Goal: Information Seeking & Learning: Find specific fact

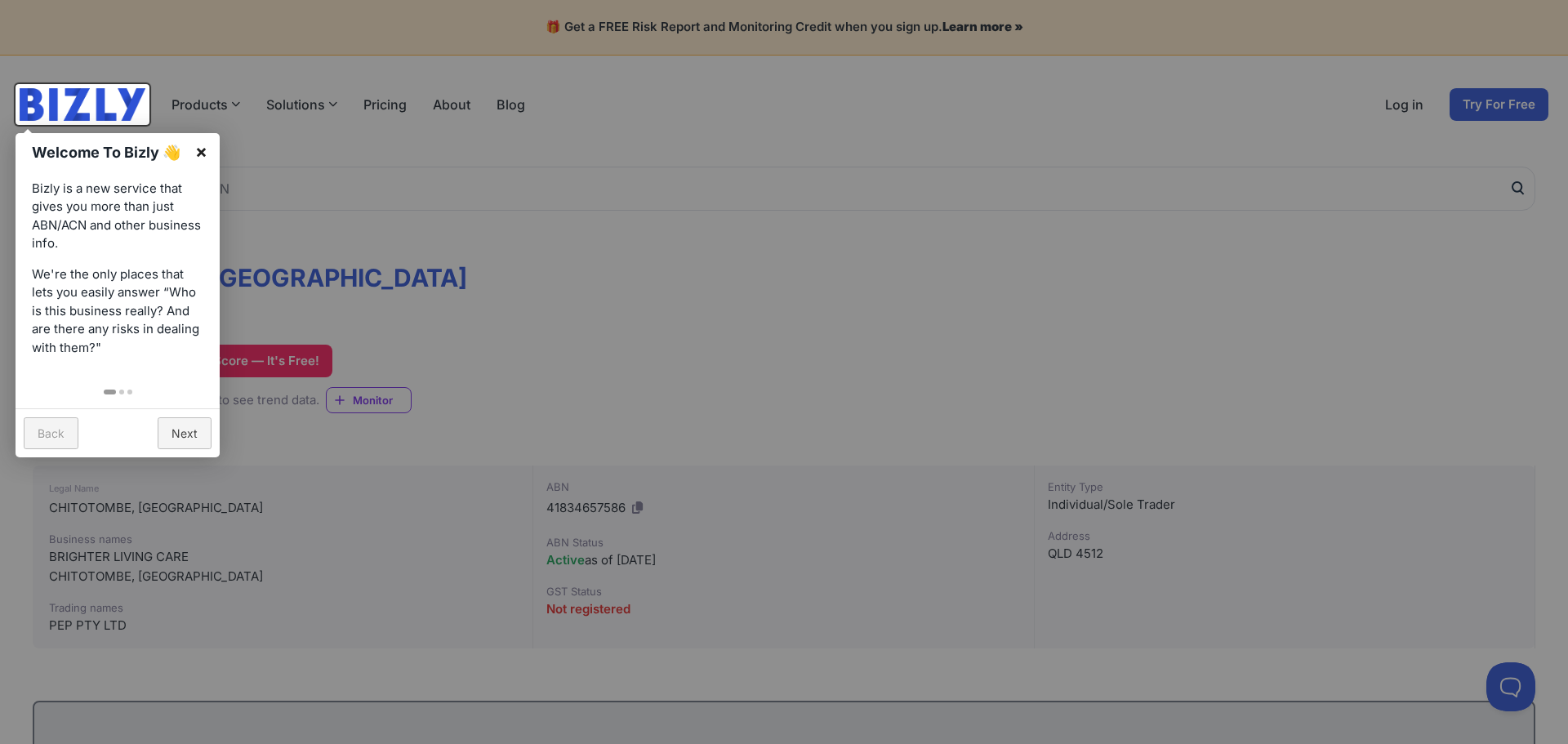
click at [197, 155] on link "×" at bounding box center [202, 152] width 37 height 37
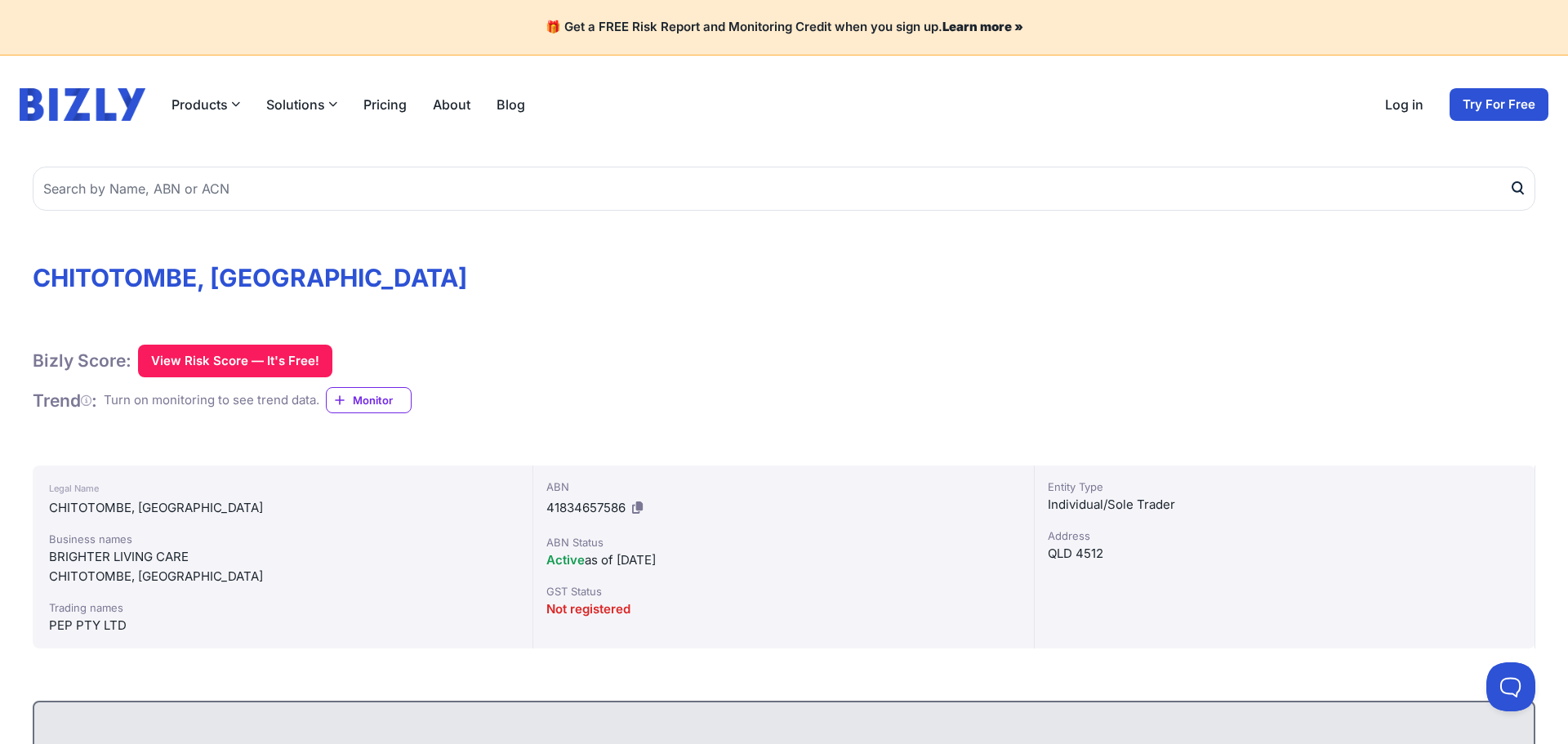
click at [124, 506] on div "CHITOTOMBE, [GEOGRAPHIC_DATA]" at bounding box center [283, 507] width 468 height 19
click at [150, 556] on div "BRIGHTER LIVING CARE" at bounding box center [283, 556] width 468 height 19
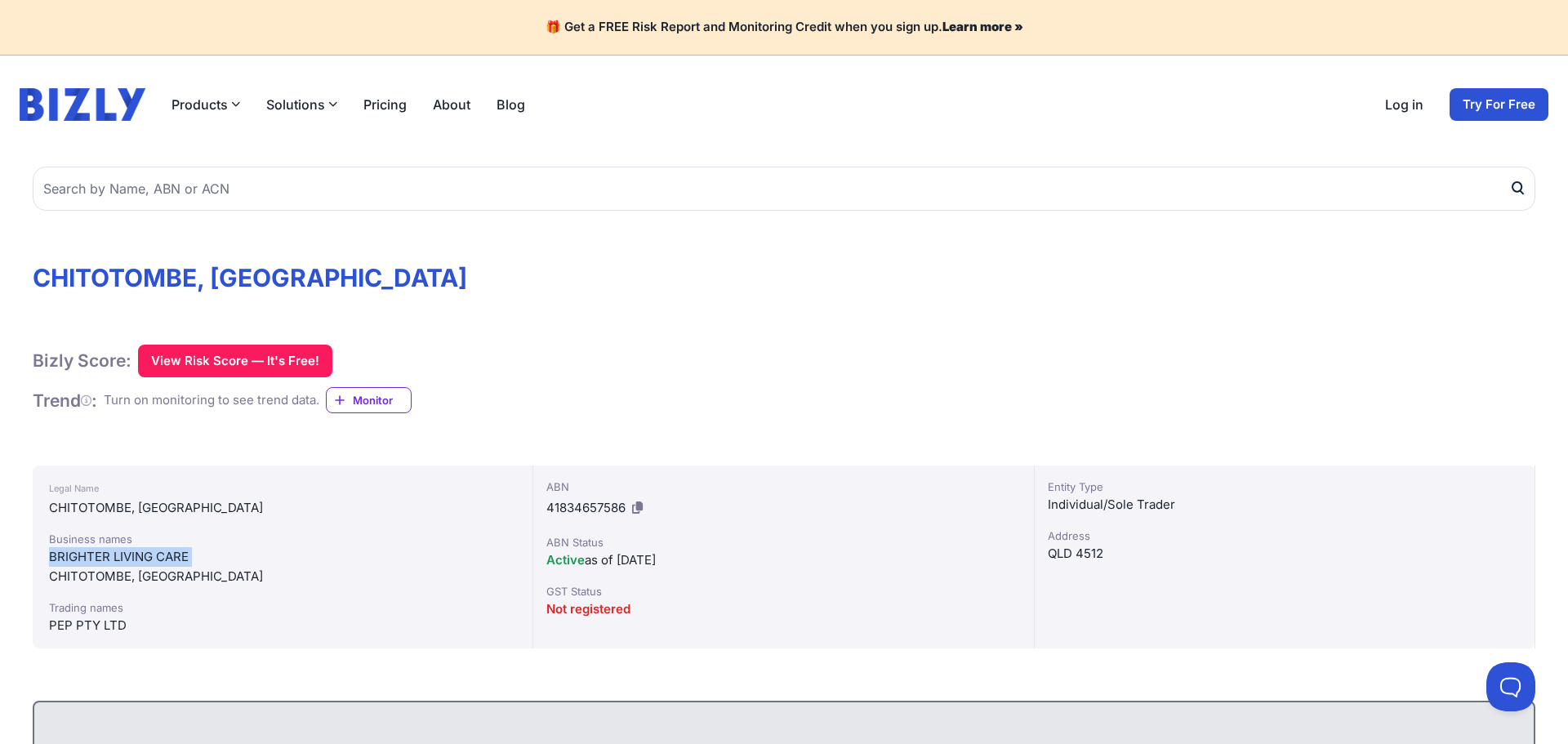
click at [150, 556] on div "BRIGHTER LIVING CARE" at bounding box center [283, 556] width 468 height 19
click at [243, 531] on div "Business names" at bounding box center [283, 538] width 468 height 16
click at [154, 605] on div "Trading names" at bounding box center [283, 607] width 468 height 16
click at [149, 607] on div "Trading names" at bounding box center [283, 607] width 468 height 16
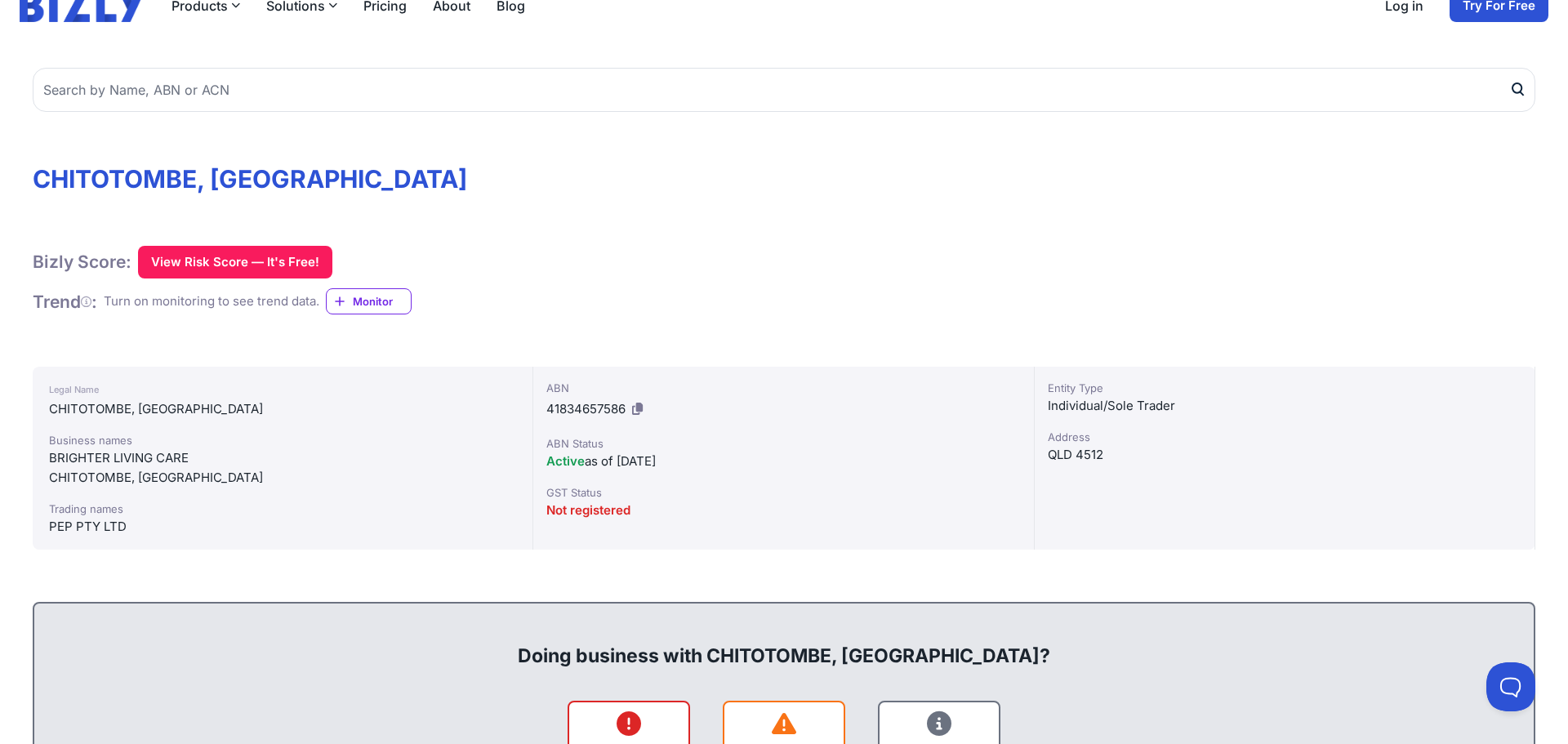
scroll to position [258, 0]
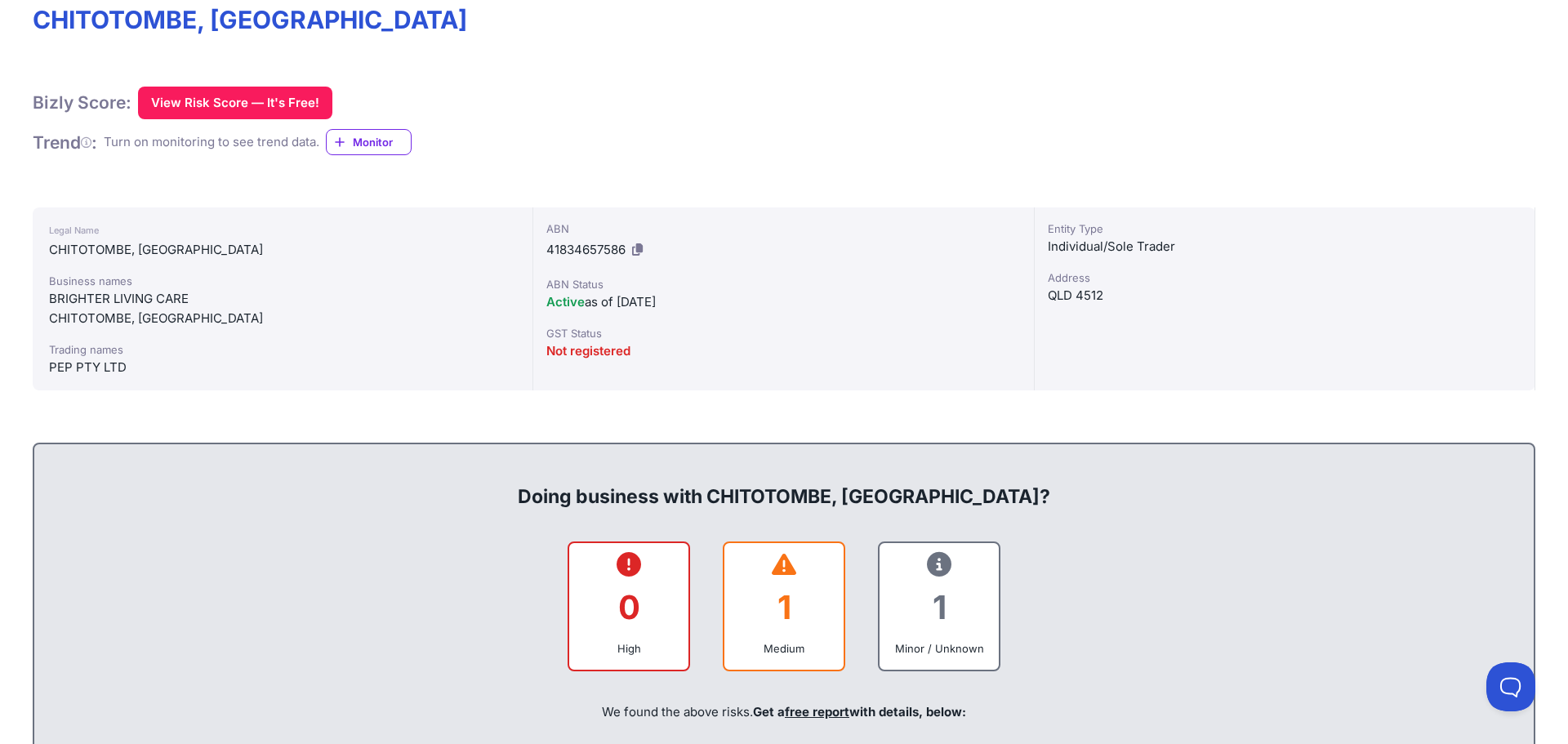
click at [129, 377] on div "Legal Name CHITOTOMBE, [GEOGRAPHIC_DATA] Business names BRIGHTER LIVING CARE [G…" at bounding box center [283, 299] width 500 height 183
copy div "PEP PTY LTD"
click at [194, 218] on div "Legal Name CHITOTOMBE, [GEOGRAPHIC_DATA] Business names BRIGHTER LIVING CARE [G…" at bounding box center [283, 299] width 500 height 183
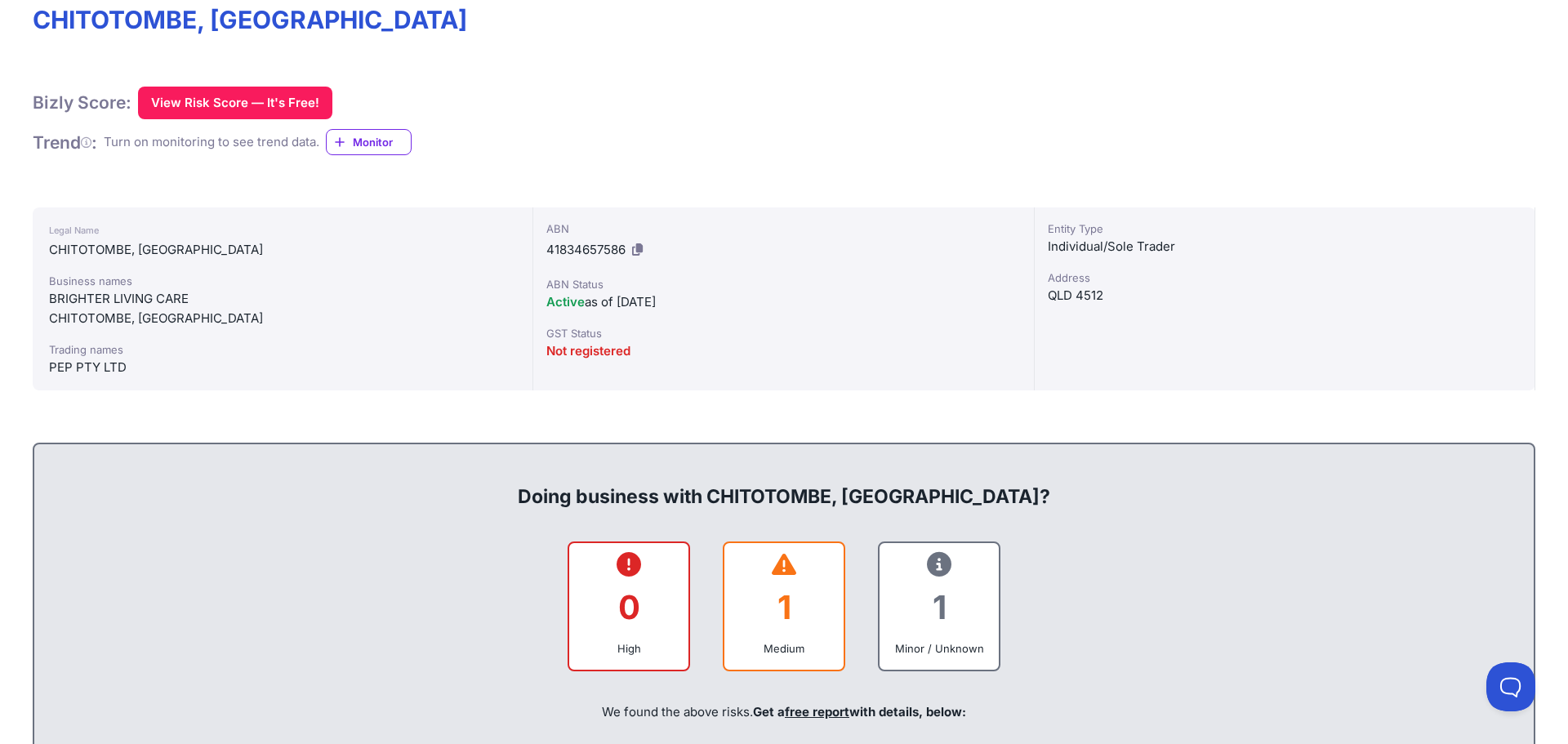
click at [175, 237] on div "Legal Name" at bounding box center [283, 229] width 468 height 19
click at [159, 245] on div "CHITOTOMBE, [GEOGRAPHIC_DATA]" at bounding box center [283, 250] width 468 height 19
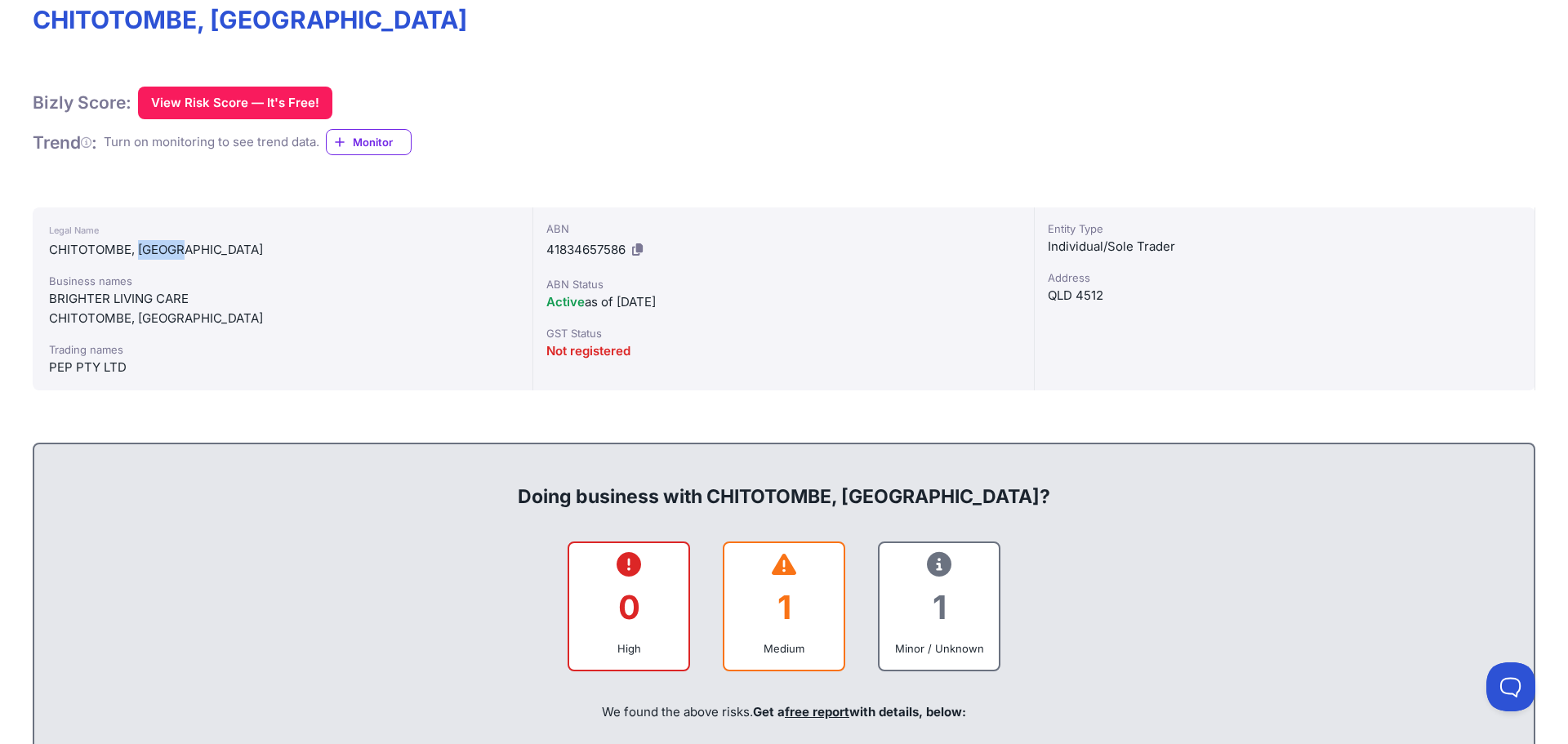
copy div "[PERSON_NAME]"
click at [61, 249] on div "CHITOTOMBE, [GEOGRAPHIC_DATA]" at bounding box center [283, 250] width 468 height 19
copy div "CHITOTOMBE"
